Goal: Task Accomplishment & Management: Use online tool/utility

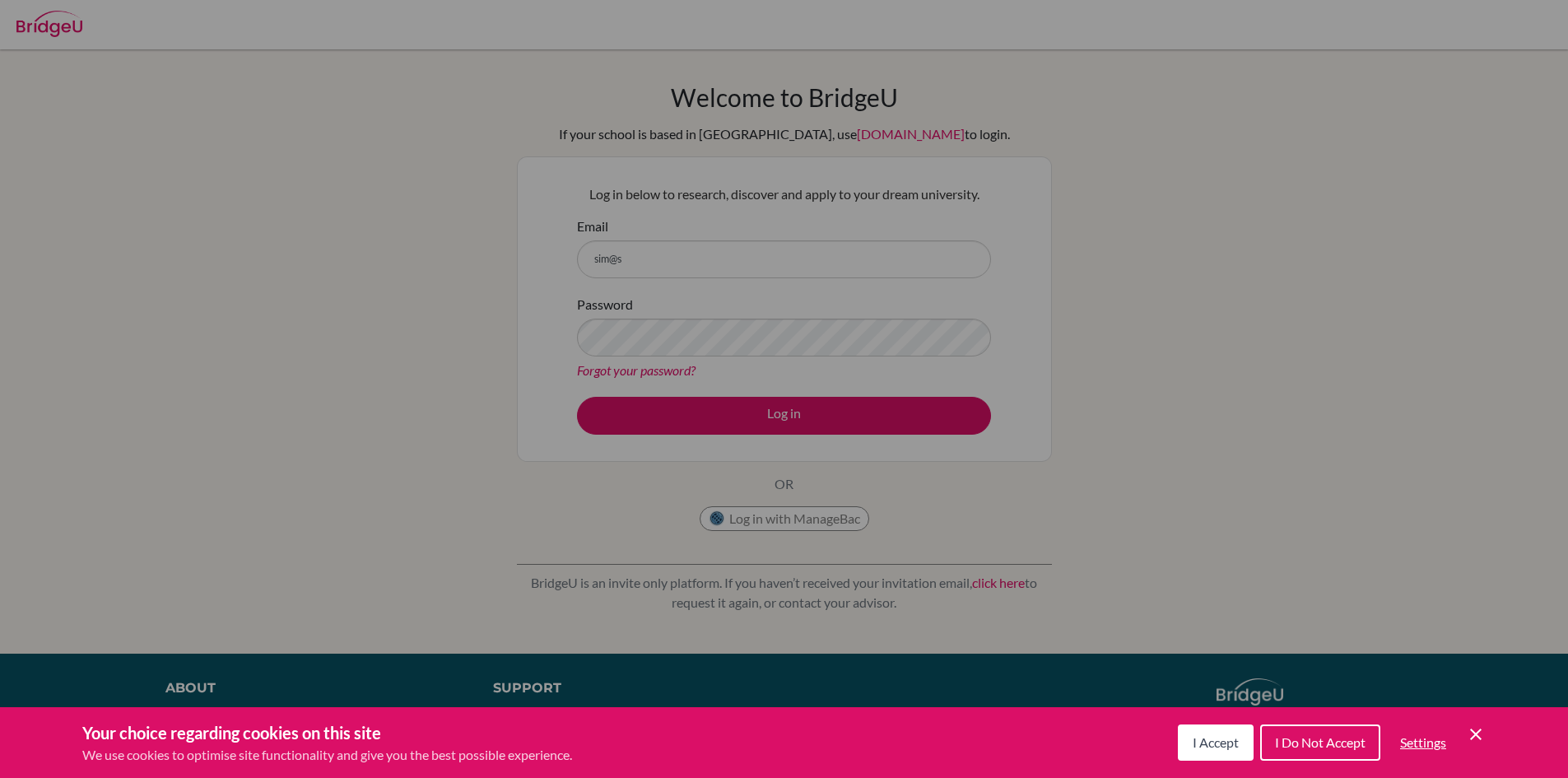
click at [1348, 748] on span "I Do Not Accept" at bounding box center [1319, 742] width 91 height 16
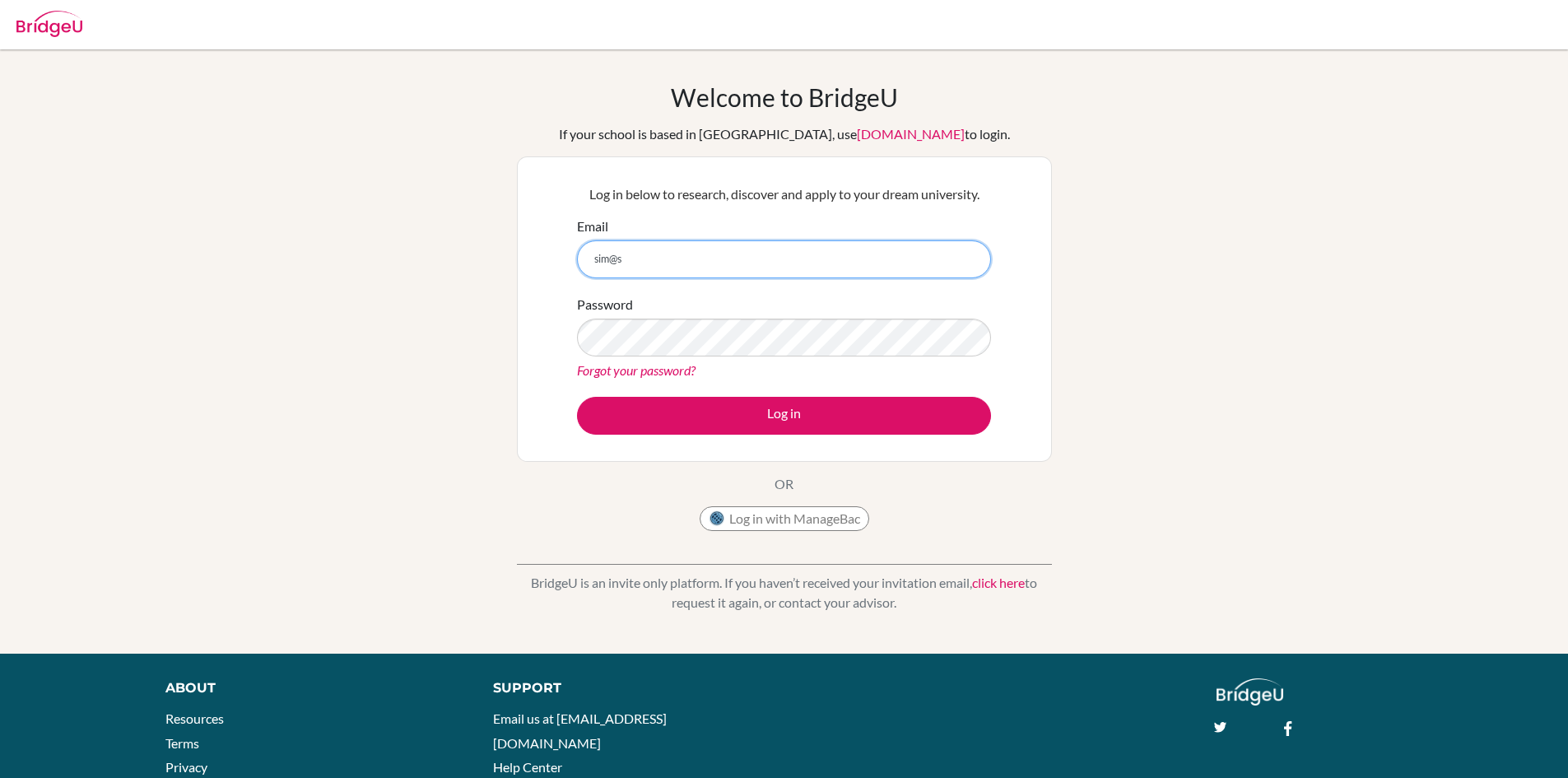
click at [654, 249] on input "sim@s" at bounding box center [784, 260] width 414 height 38
click at [734, 245] on input "[EMAIL_ADDRESS]" at bounding box center [784, 260] width 414 height 38
type input "[EMAIL_ADDRESS][DOMAIN_NAME]"
click at [577, 396] on button "Log in" at bounding box center [784, 415] width 414 height 38
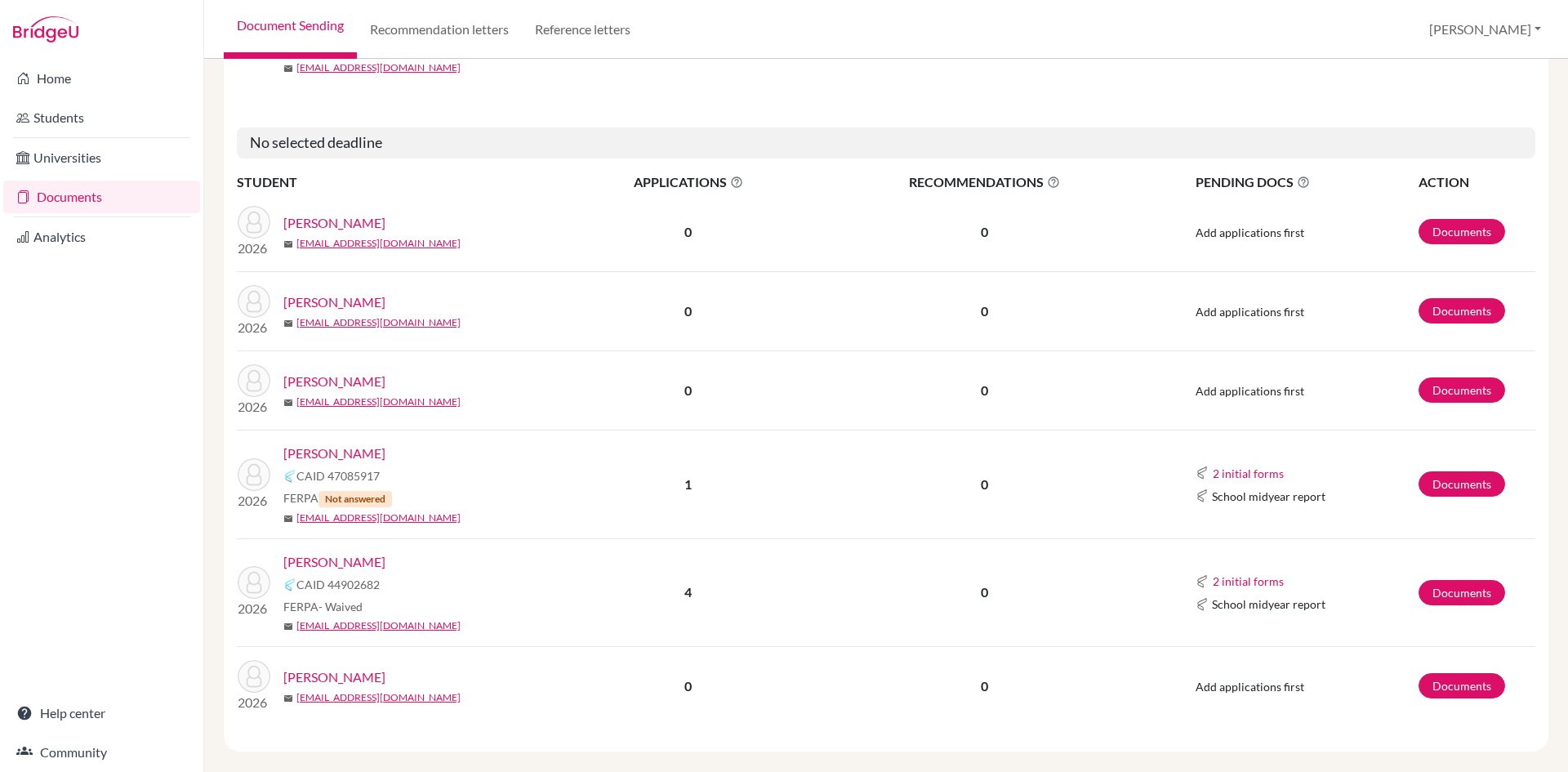
scroll to position [1027, 0]
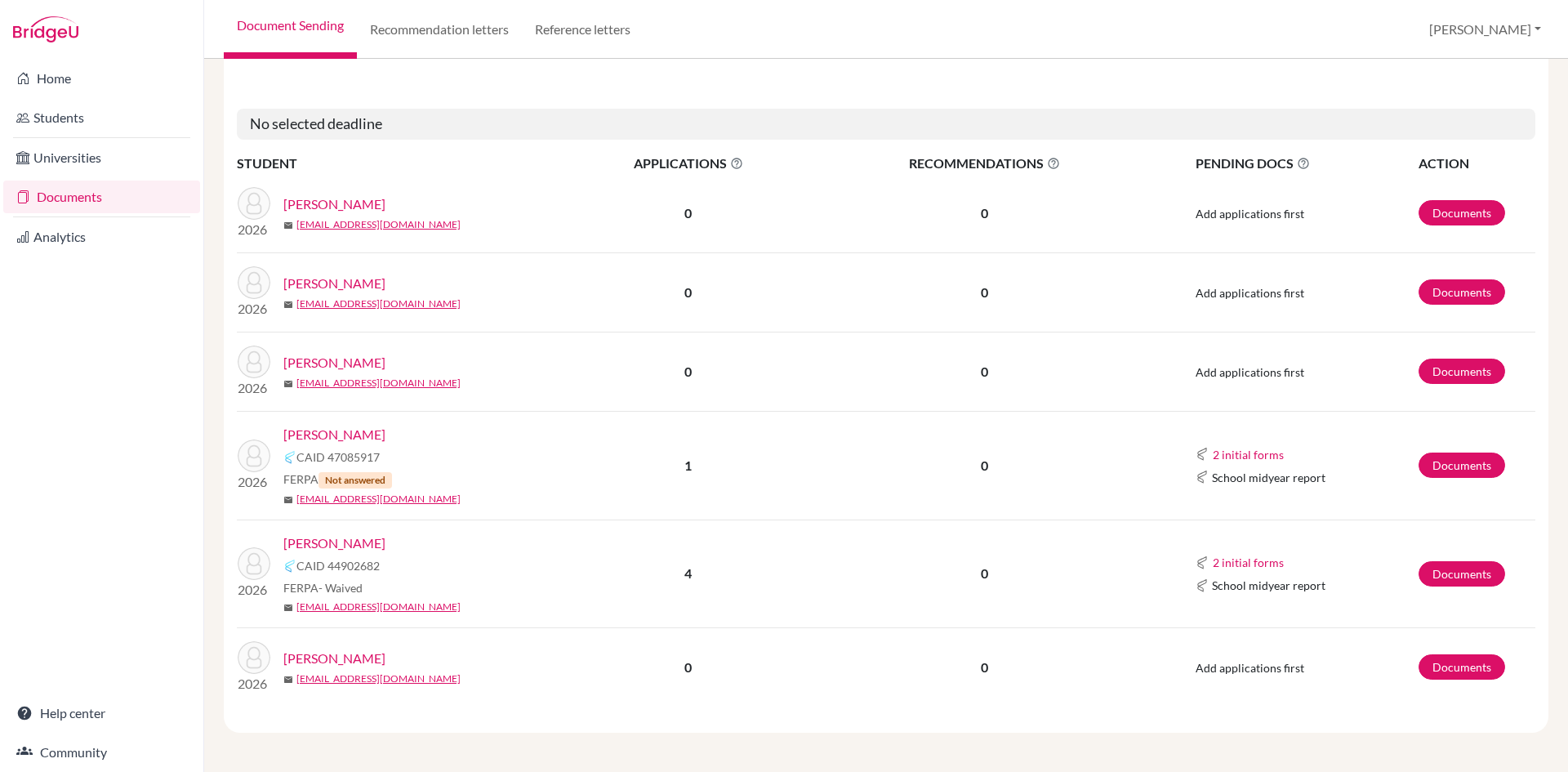
click at [344, 539] on link "Tans, Jacopo" at bounding box center [334, 543] width 102 height 20
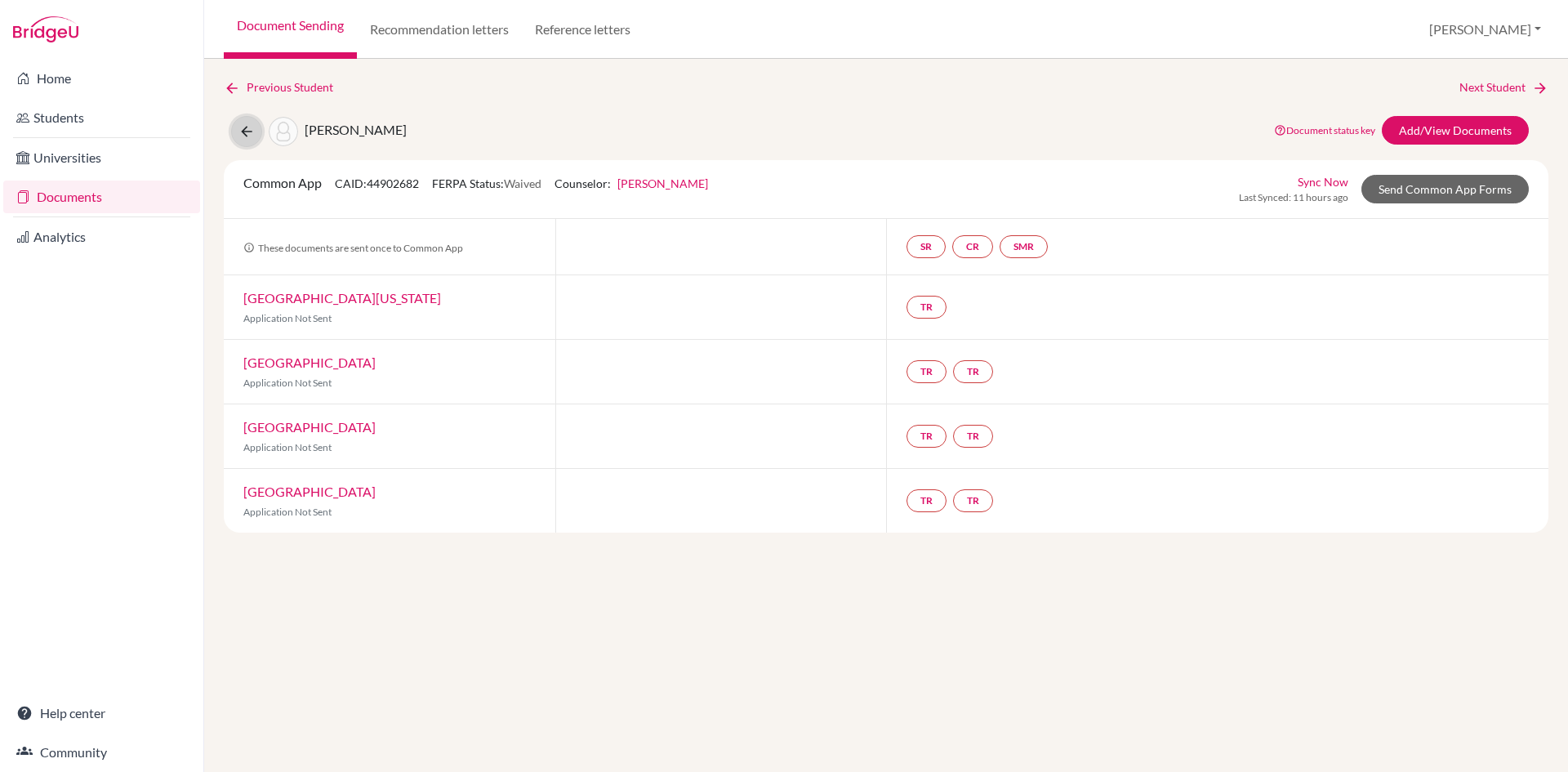
click at [253, 136] on icon at bounding box center [247, 131] width 16 height 16
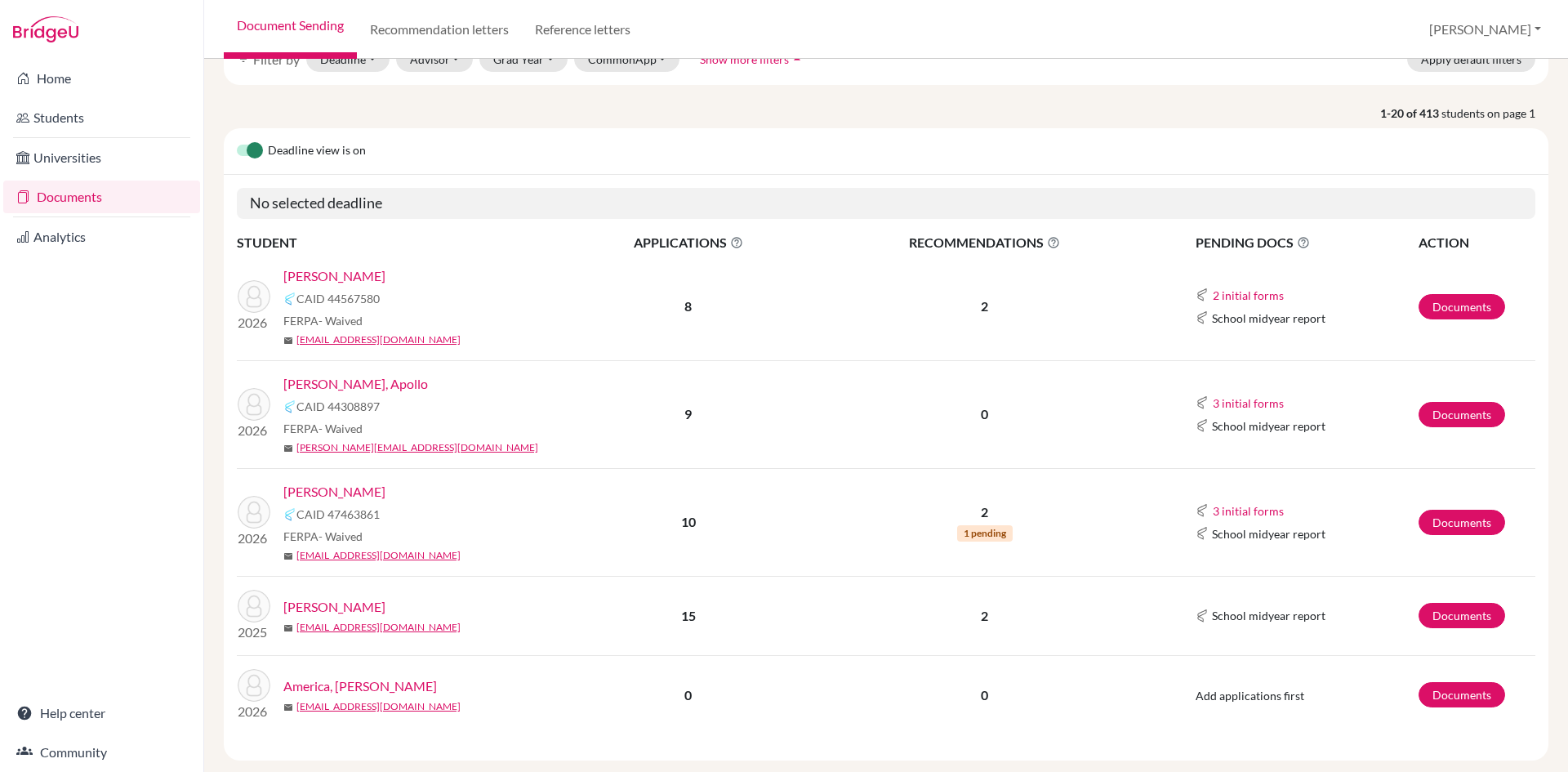
scroll to position [187, 0]
